Goal: Task Accomplishment & Management: Use online tool/utility

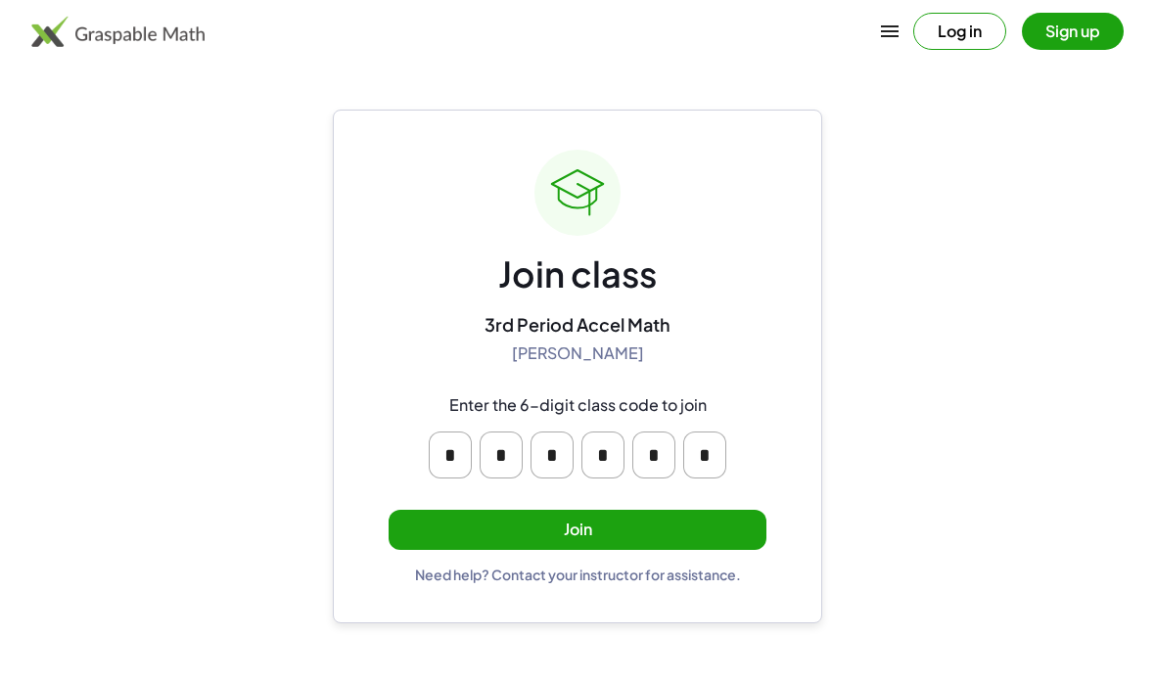
click at [717, 535] on button "Join" at bounding box center [577, 530] width 378 height 40
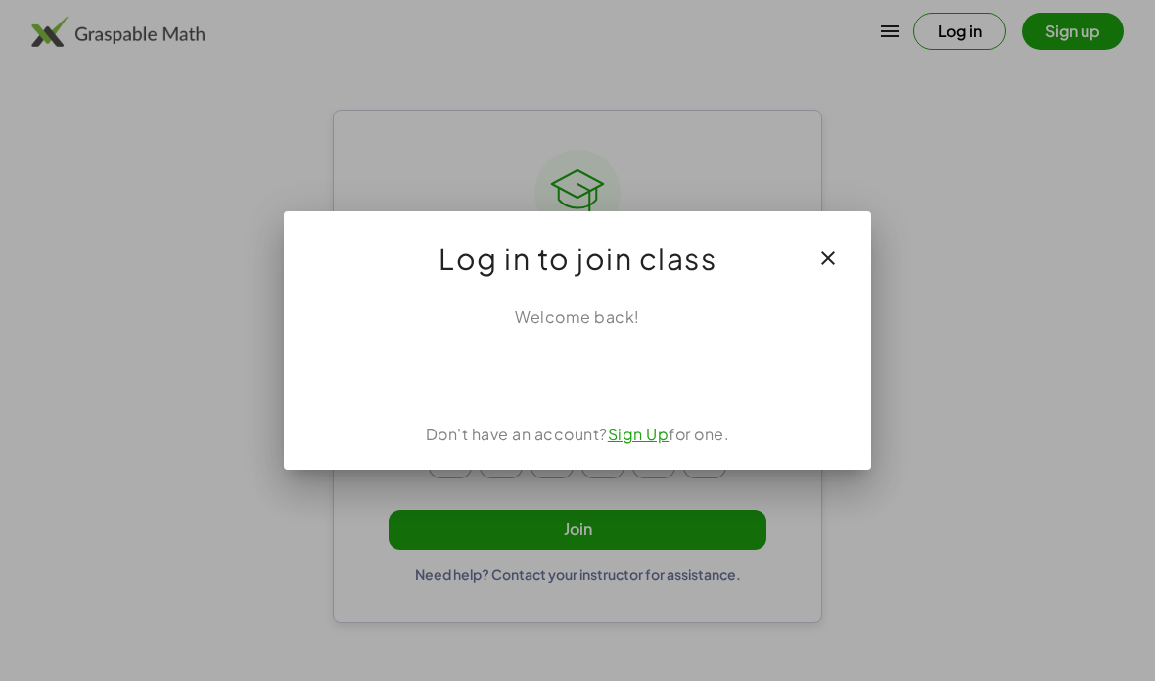
click at [631, 378] on div "Sign in with Google. Opens in new tab" at bounding box center [577, 371] width 180 height 43
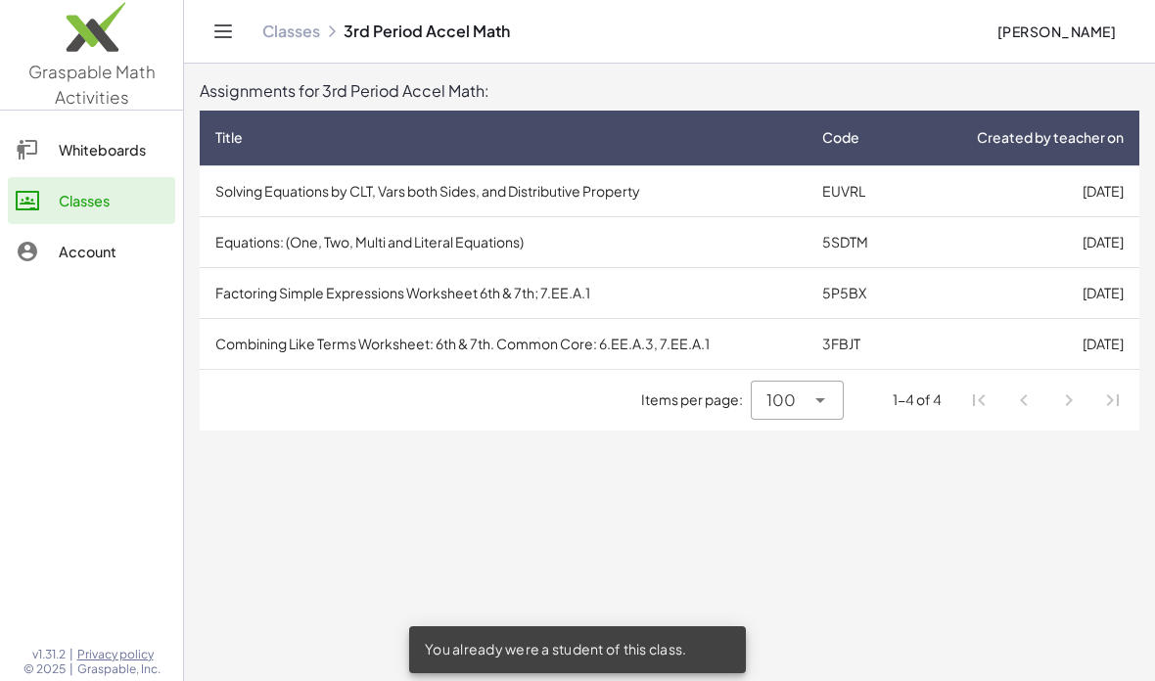
click at [1150, 671] on main "Assignments for 3rd Period Accel Math: Title Code Created by teacher on Solving…" at bounding box center [669, 340] width 971 height 681
click at [1011, 178] on td "[DATE]" at bounding box center [1024, 190] width 230 height 51
